Goal: Task Accomplishment & Management: Use online tool/utility

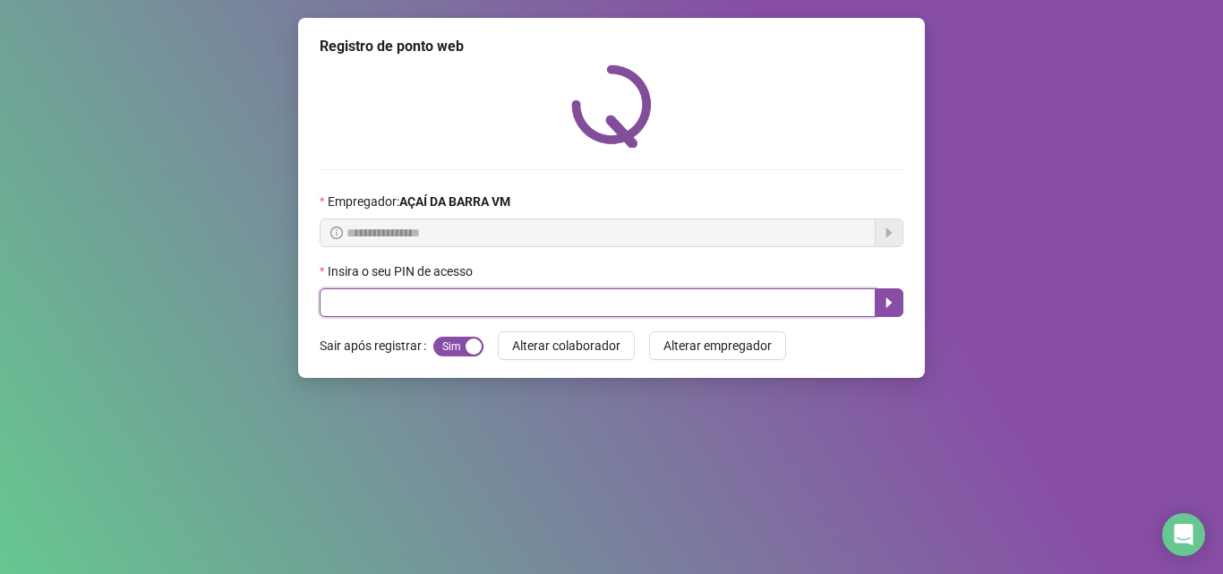
click at [419, 305] on input "text" at bounding box center [598, 302] width 556 height 29
type input "*****"
click at [883, 303] on icon "caret-right" at bounding box center [889, 302] width 14 height 14
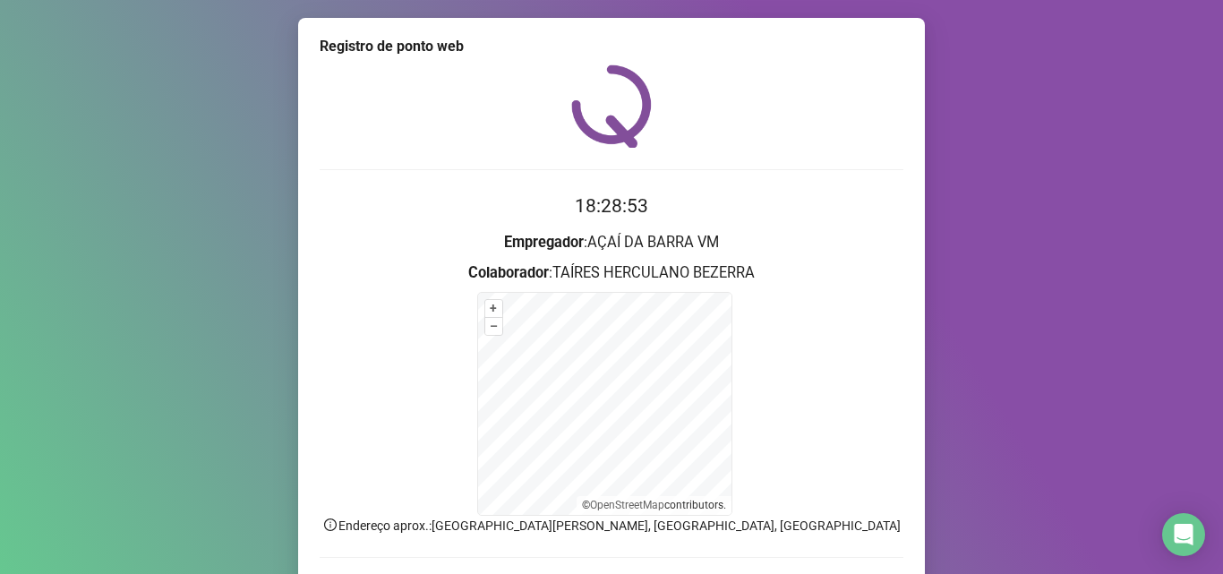
scroll to position [120, 0]
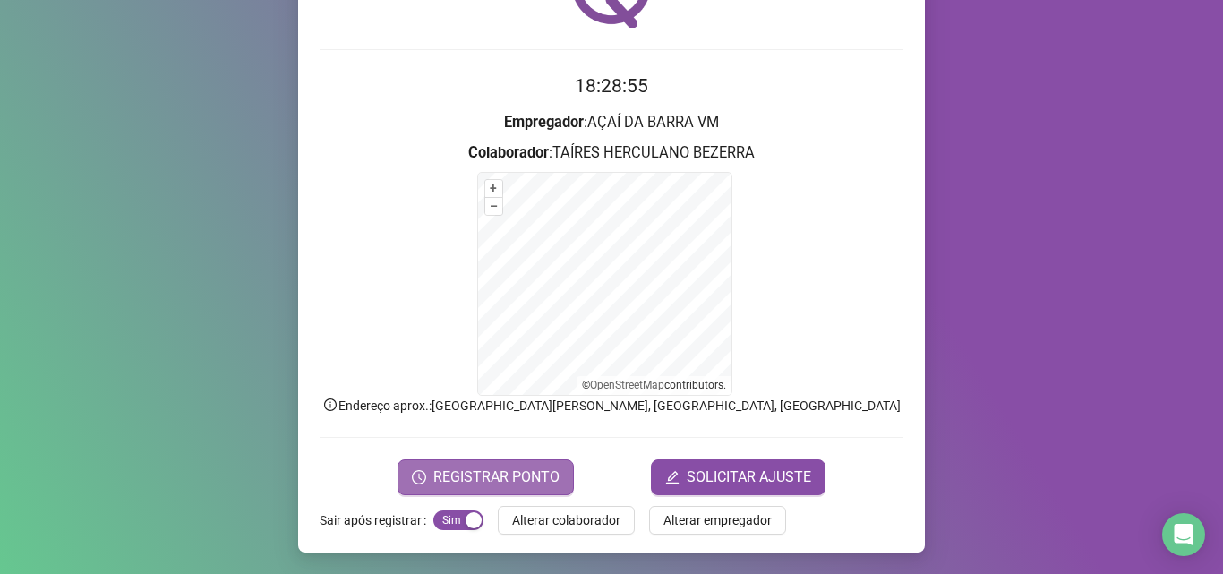
click at [470, 466] on span "REGISTRAR PONTO" at bounding box center [496, 476] width 126 height 21
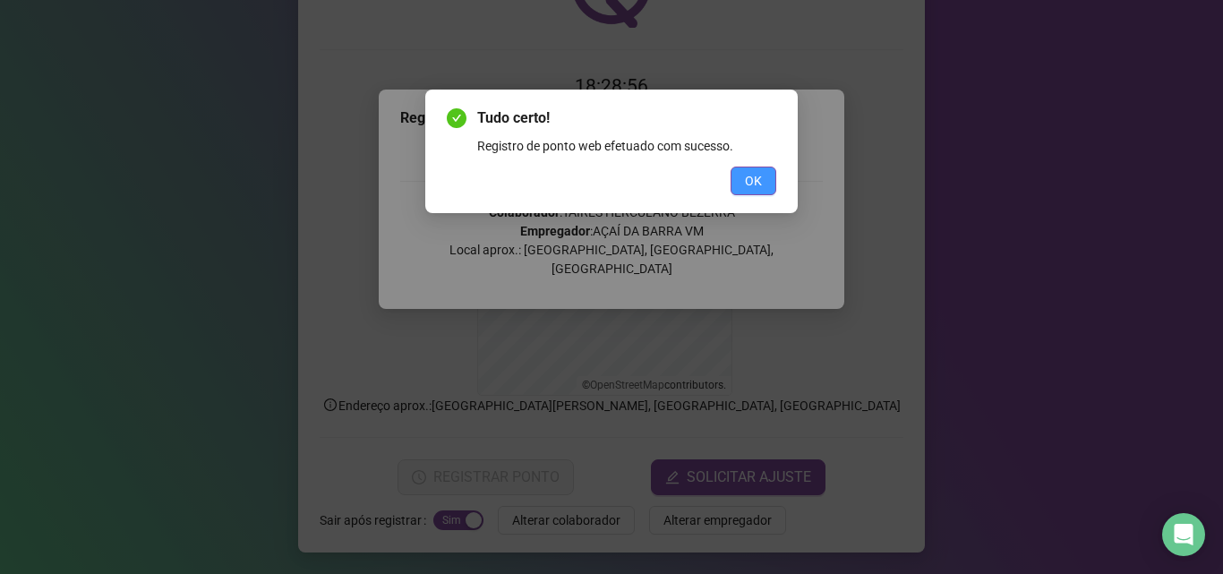
click at [753, 187] on span "OK" at bounding box center [753, 181] width 17 height 20
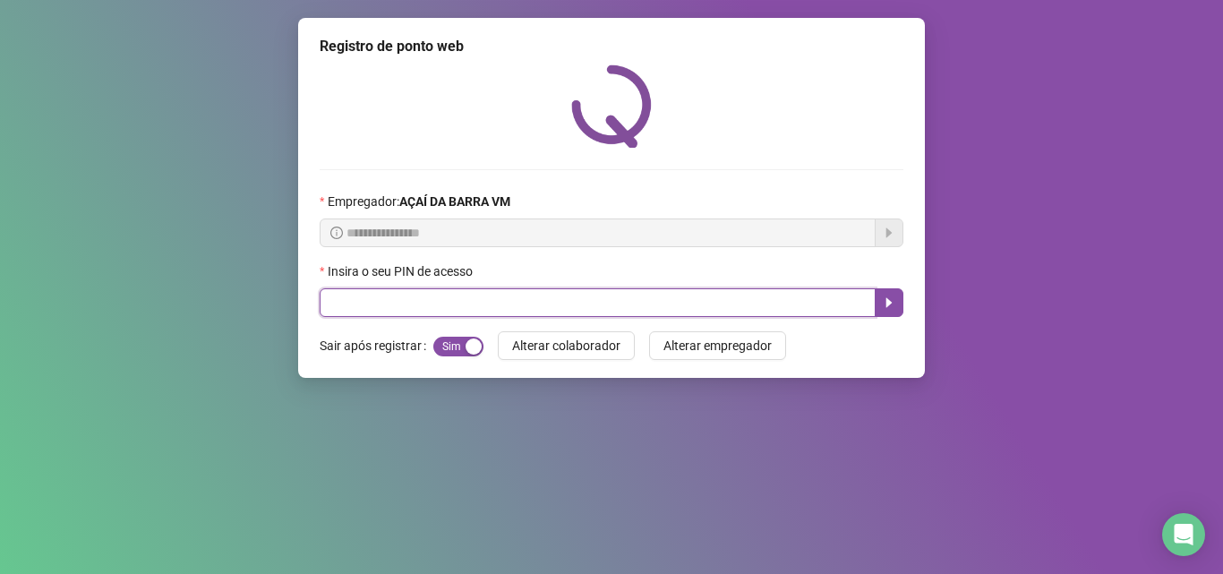
click at [493, 302] on input "text" at bounding box center [598, 302] width 556 height 29
type input "*****"
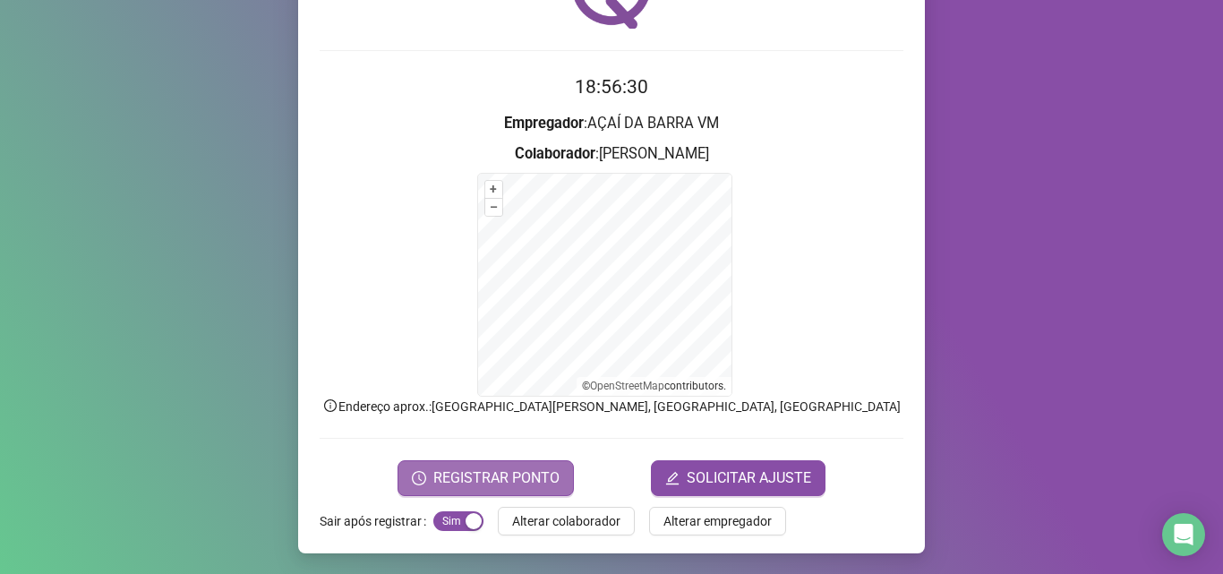
scroll to position [120, 0]
click at [473, 463] on button "REGISTRAR PONTO" at bounding box center [485, 477] width 176 height 36
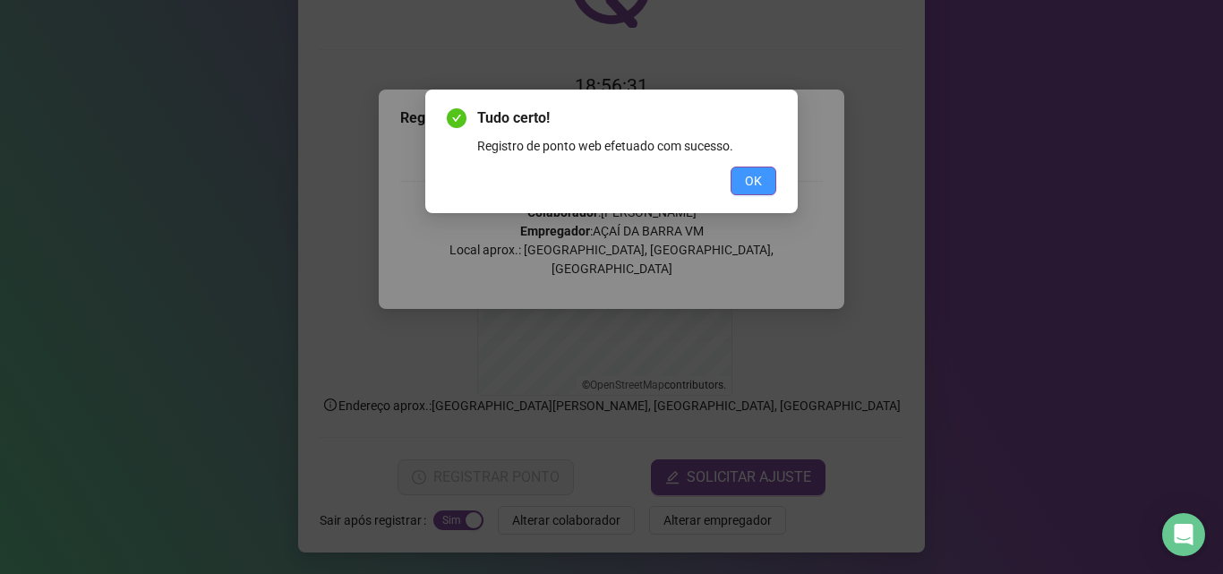
click at [763, 175] on button "OK" at bounding box center [753, 180] width 46 height 29
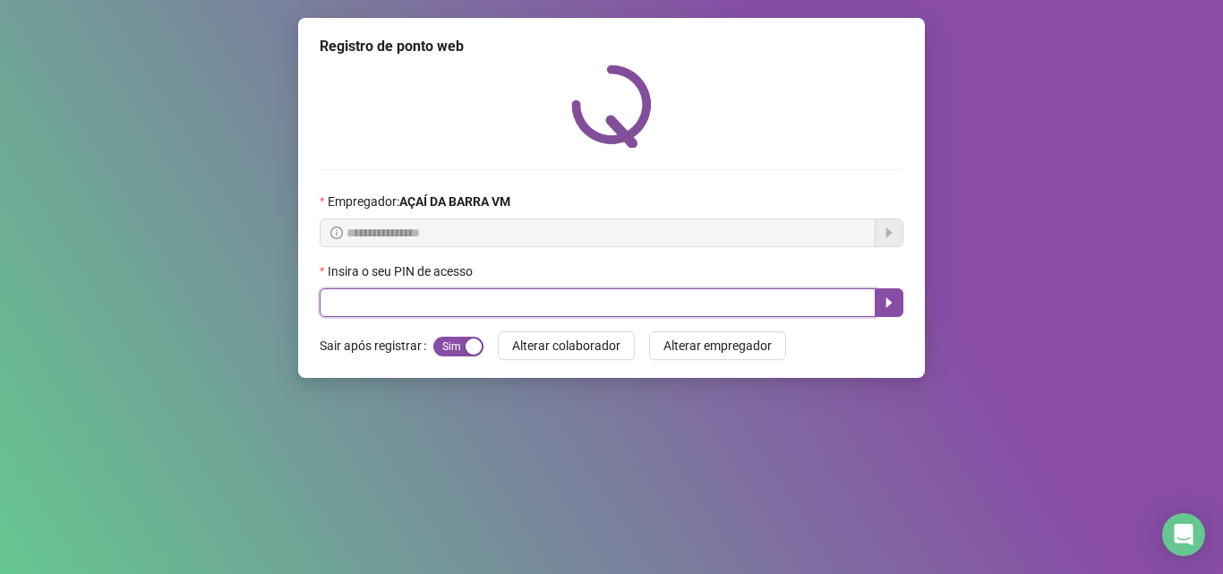
click at [497, 300] on input "text" at bounding box center [598, 302] width 556 height 29
type input "*****"
click at [888, 317] on button "button" at bounding box center [888, 302] width 29 height 29
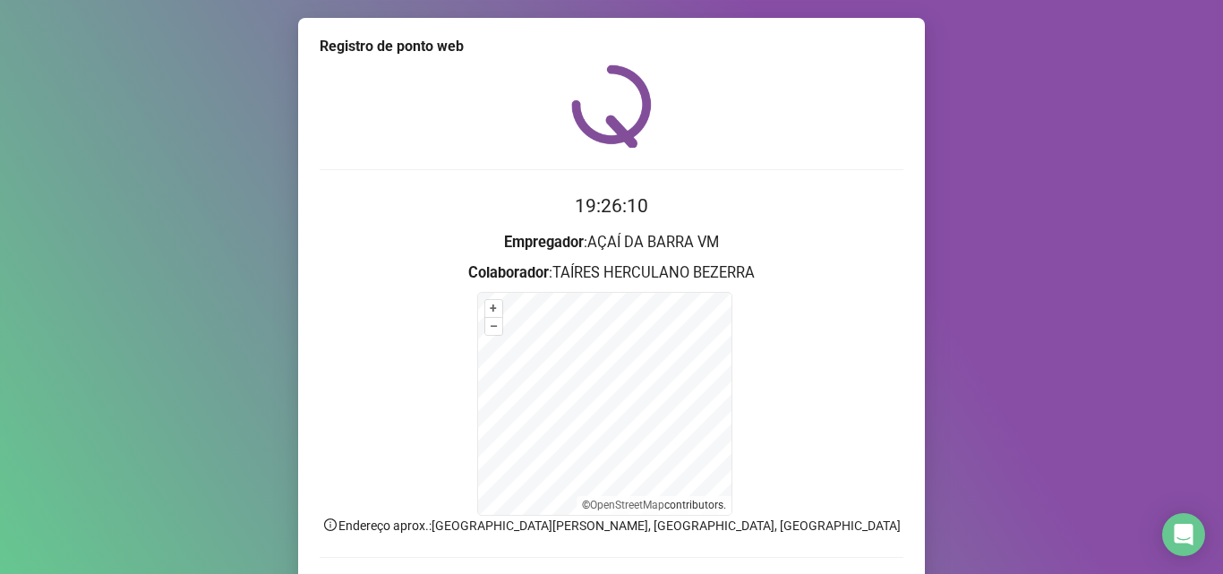
scroll to position [119, 0]
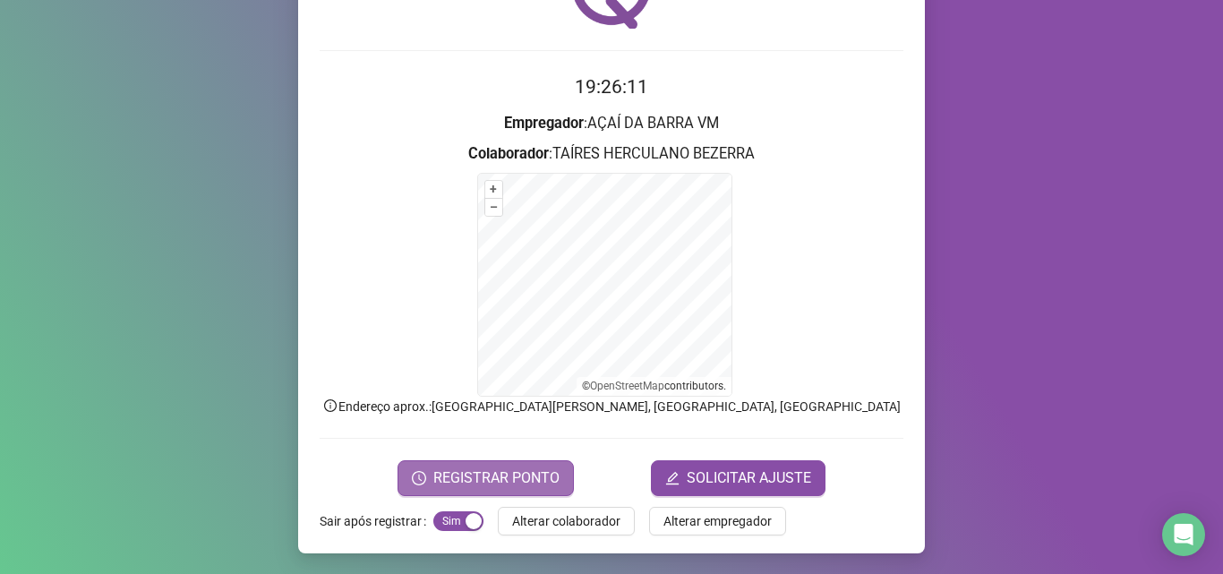
click at [490, 481] on span "REGISTRAR PONTO" at bounding box center [496, 477] width 126 height 21
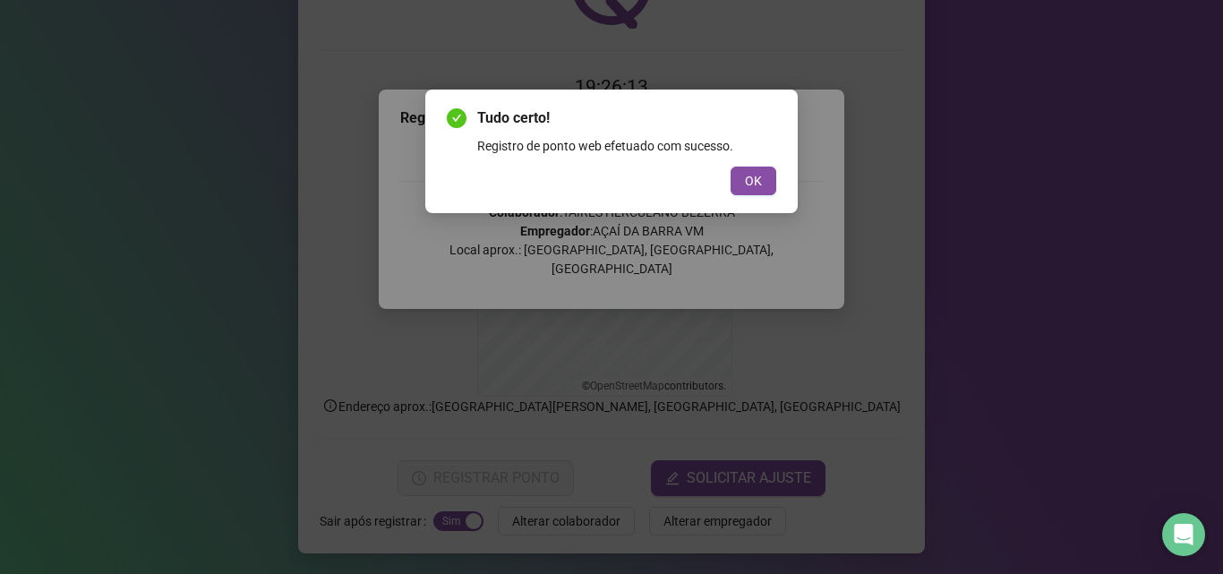
drag, startPoint x: 751, startPoint y: 173, endPoint x: 744, endPoint y: 191, distance: 19.3
click at [748, 173] on span "OK" at bounding box center [753, 181] width 17 height 20
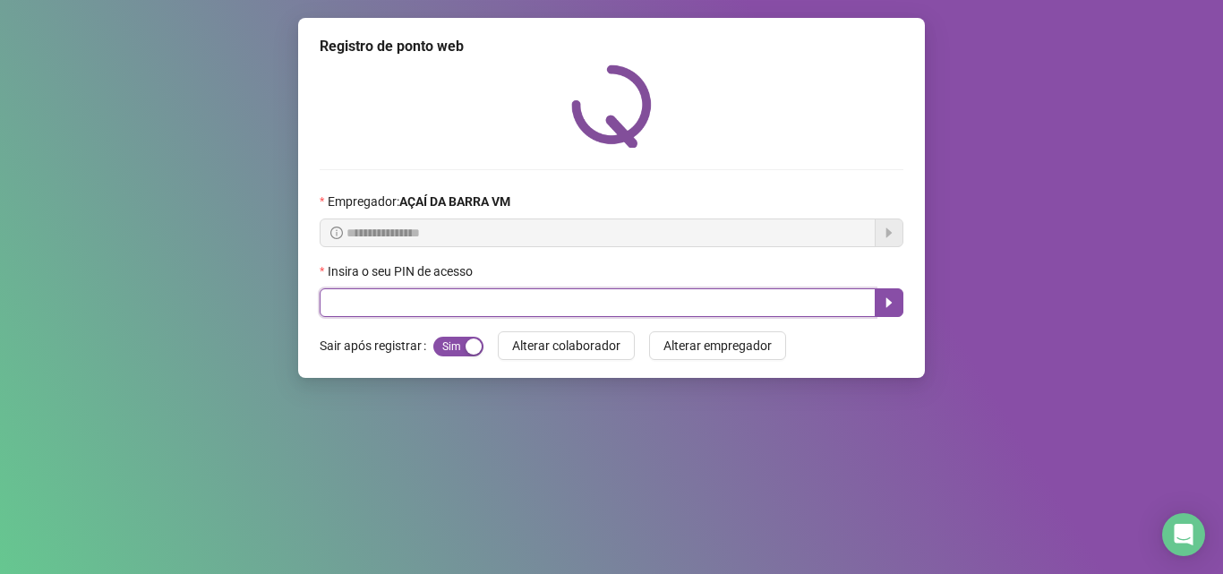
click at [397, 295] on input "text" at bounding box center [598, 302] width 556 height 29
type input "*****"
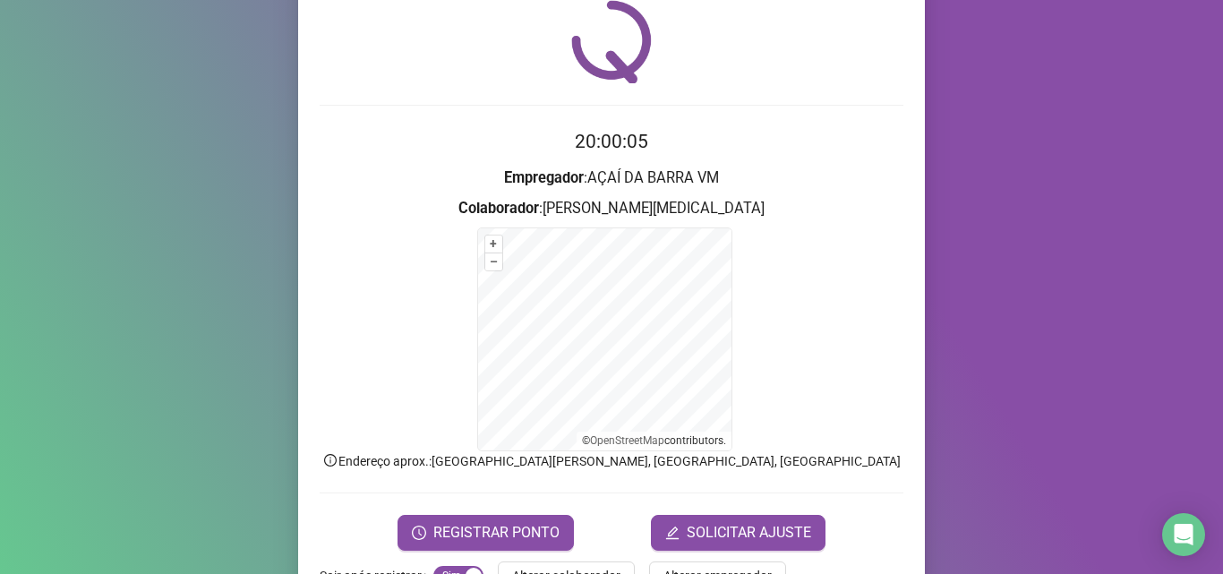
scroll to position [120, 0]
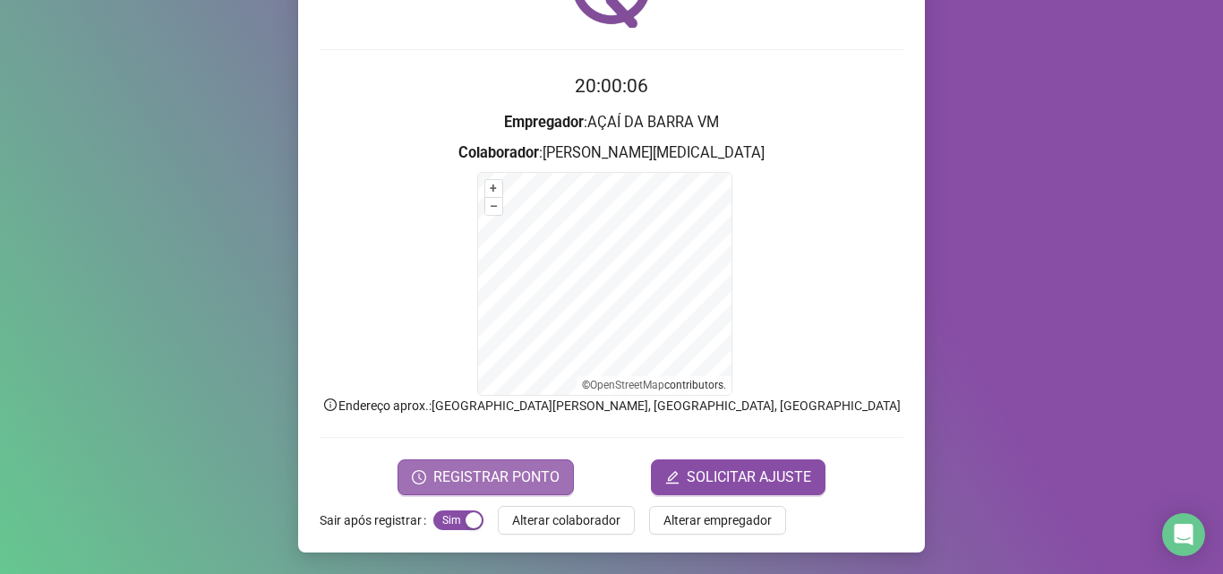
click at [472, 477] on span "REGISTRAR PONTO" at bounding box center [496, 476] width 126 height 21
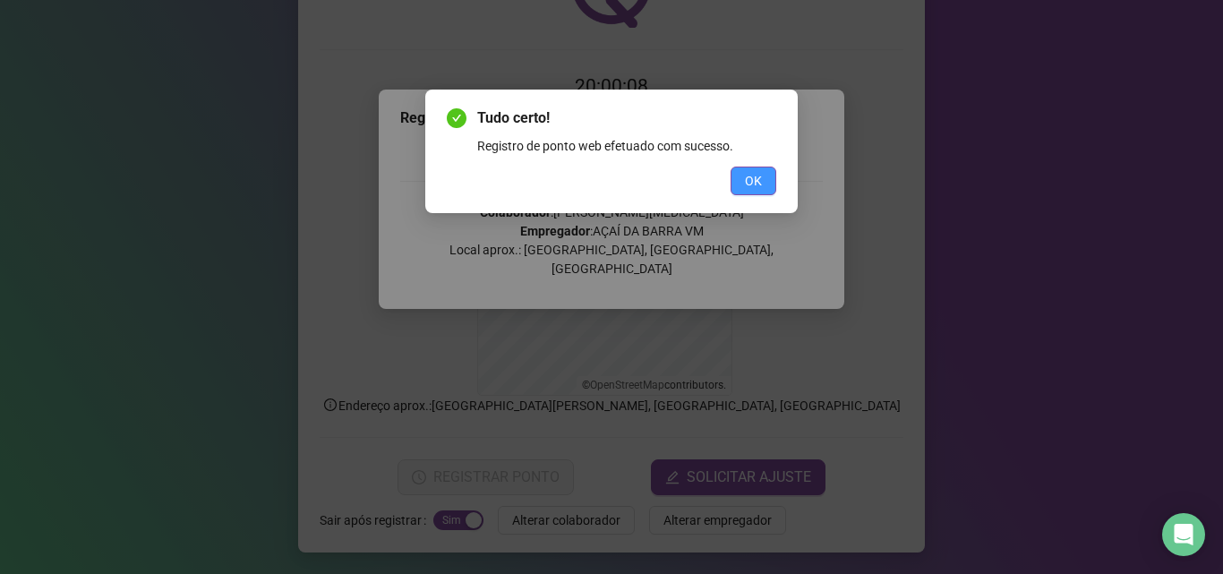
click at [759, 177] on span "OK" at bounding box center [753, 181] width 17 height 20
